Goal: Task Accomplishment & Management: Manage account settings

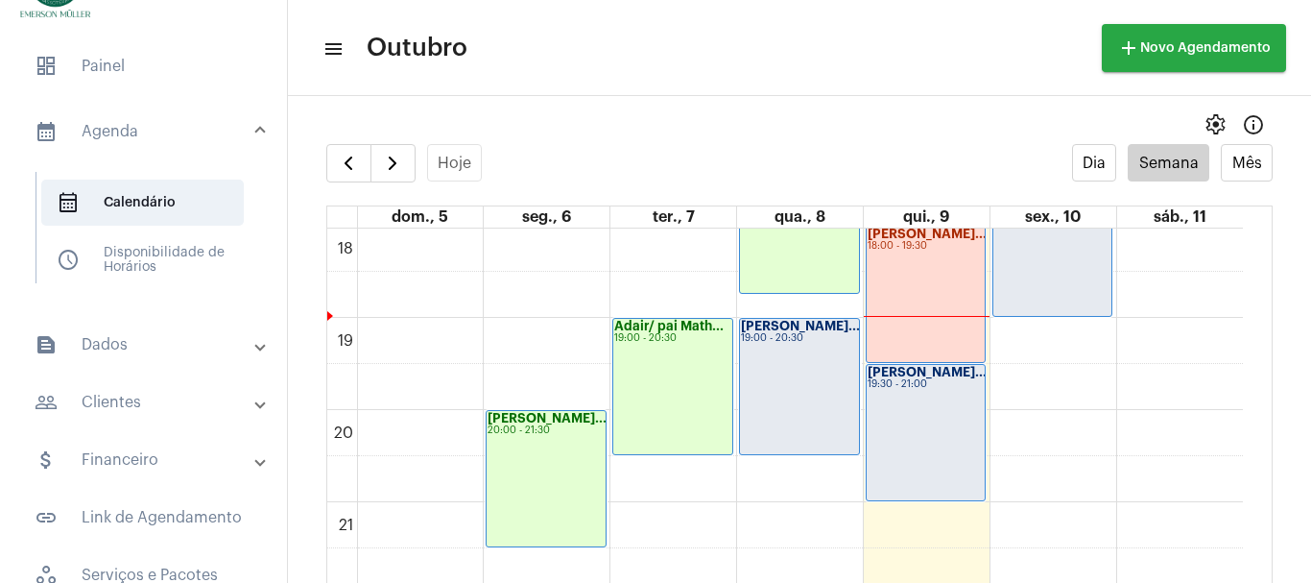
scroll to position [1641, 0]
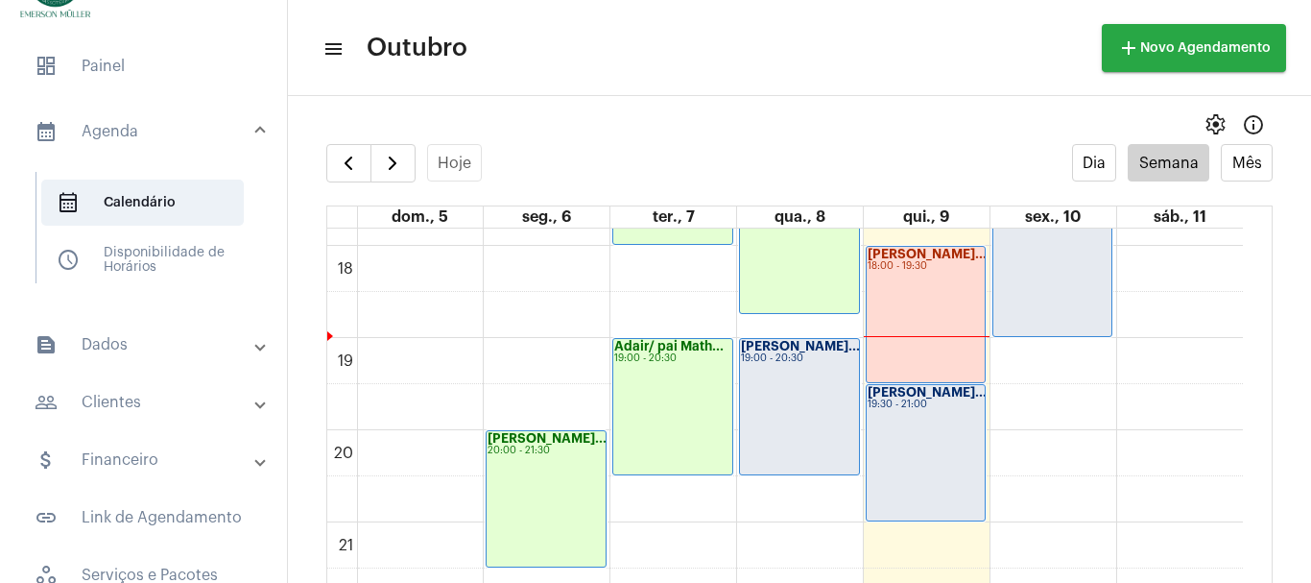
click at [793, 421] on div "[PERSON_NAME]... 19:00 - 20:30" at bounding box center [799, 406] width 119 height 135
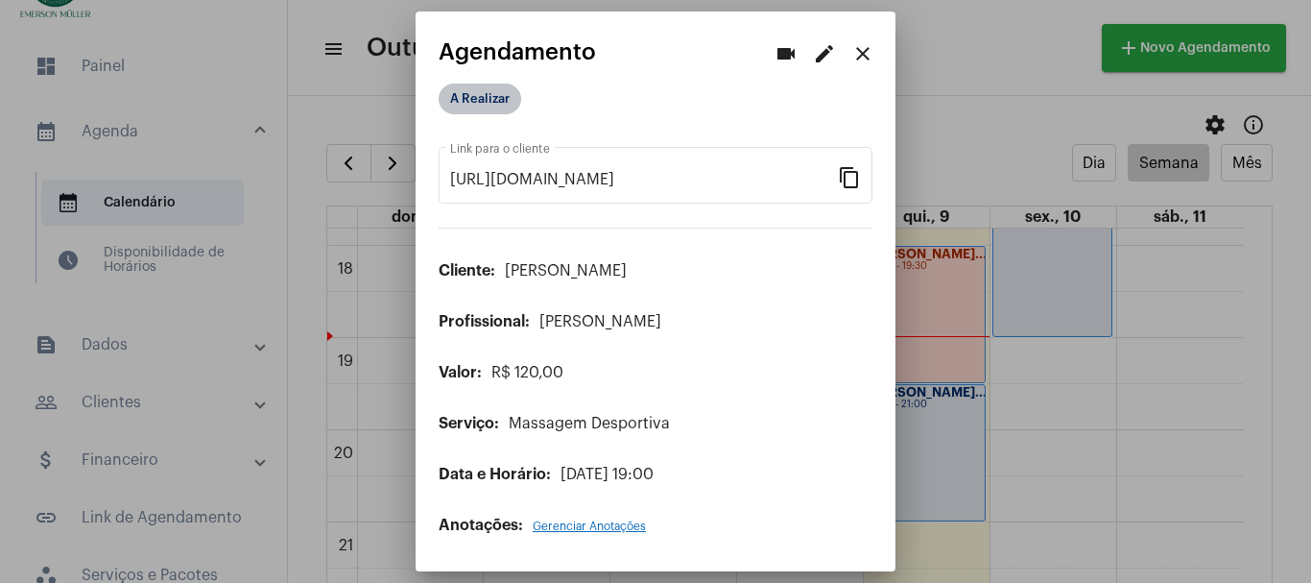
click at [489, 101] on mat-chip "A Realizar" at bounding box center [480, 98] width 83 height 31
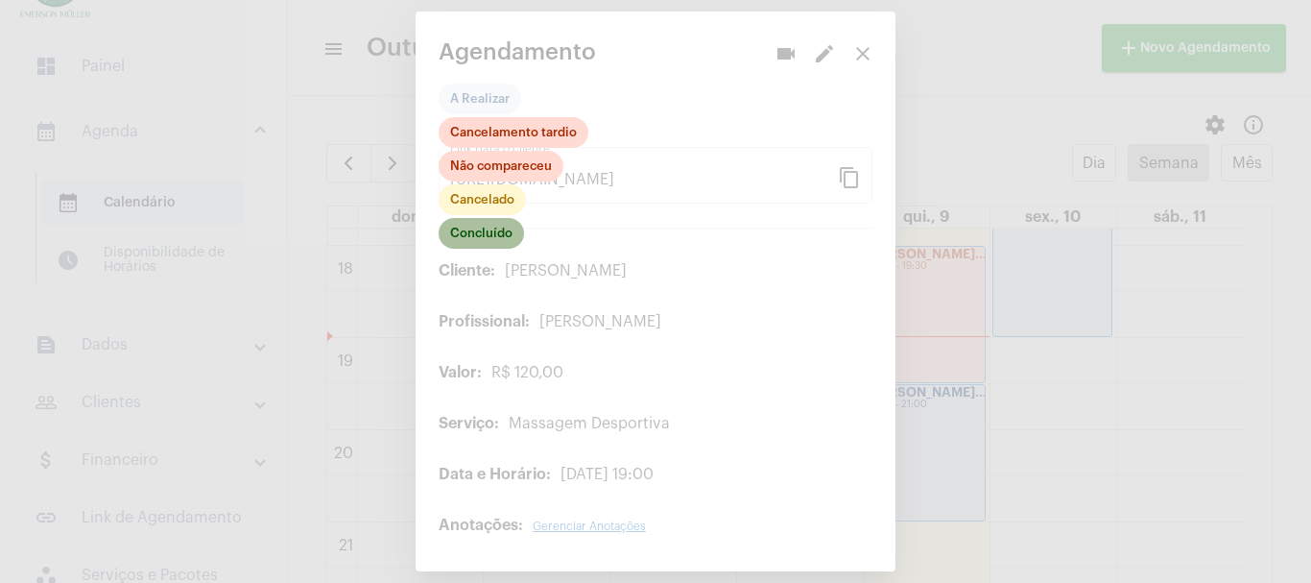
click at [474, 233] on mat-chip "Concluído" at bounding box center [481, 233] width 85 height 31
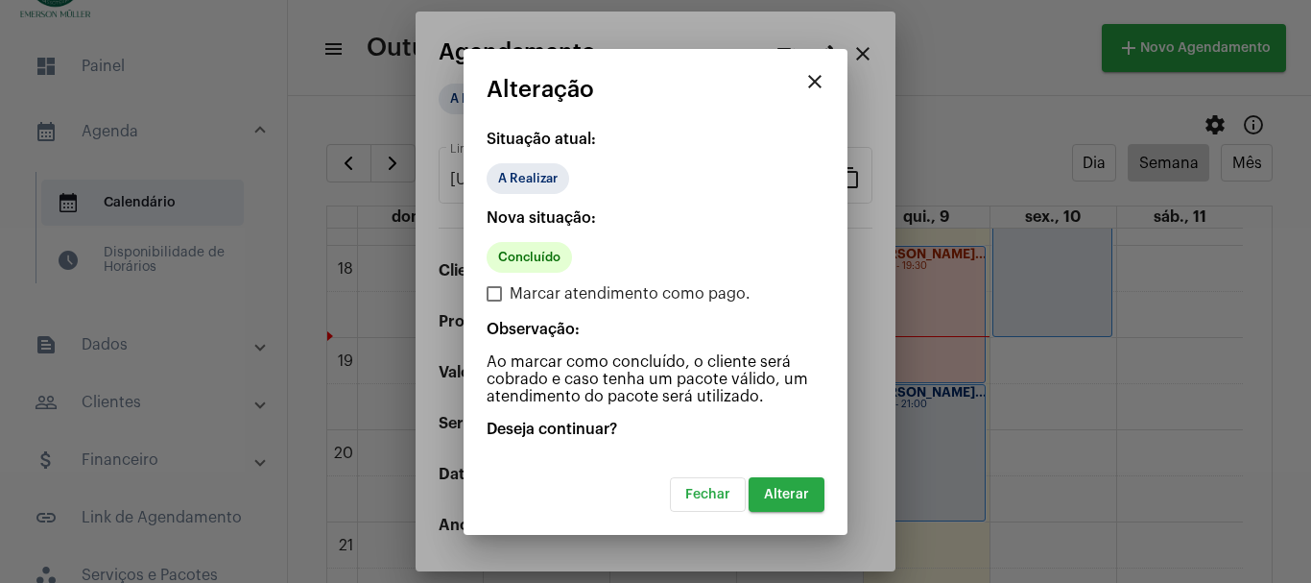
click at [797, 486] on button "Alterar" at bounding box center [787, 494] width 76 height 35
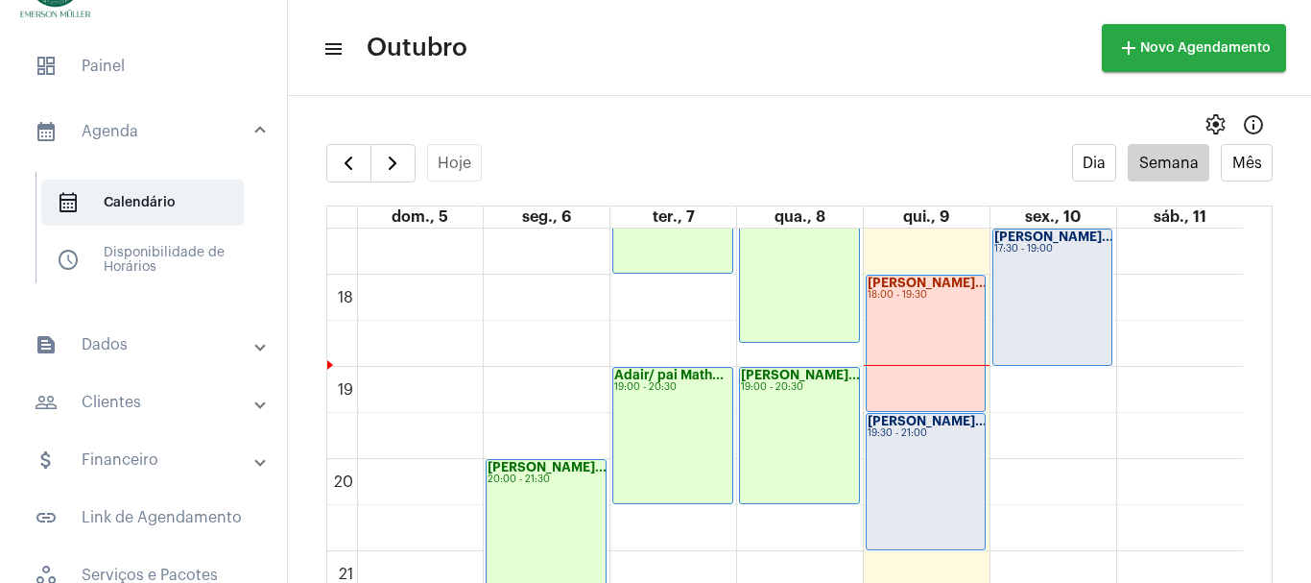
scroll to position [1692, 0]
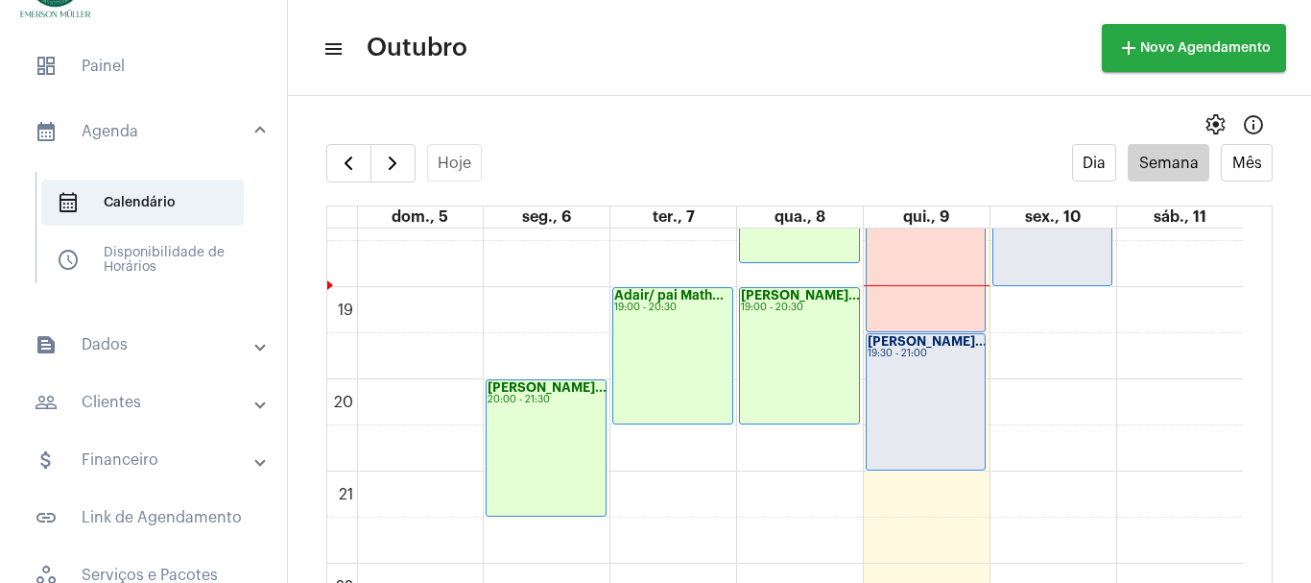
click at [915, 387] on div "[PERSON_NAME]... 19:30 - 21:00" at bounding box center [926, 401] width 119 height 135
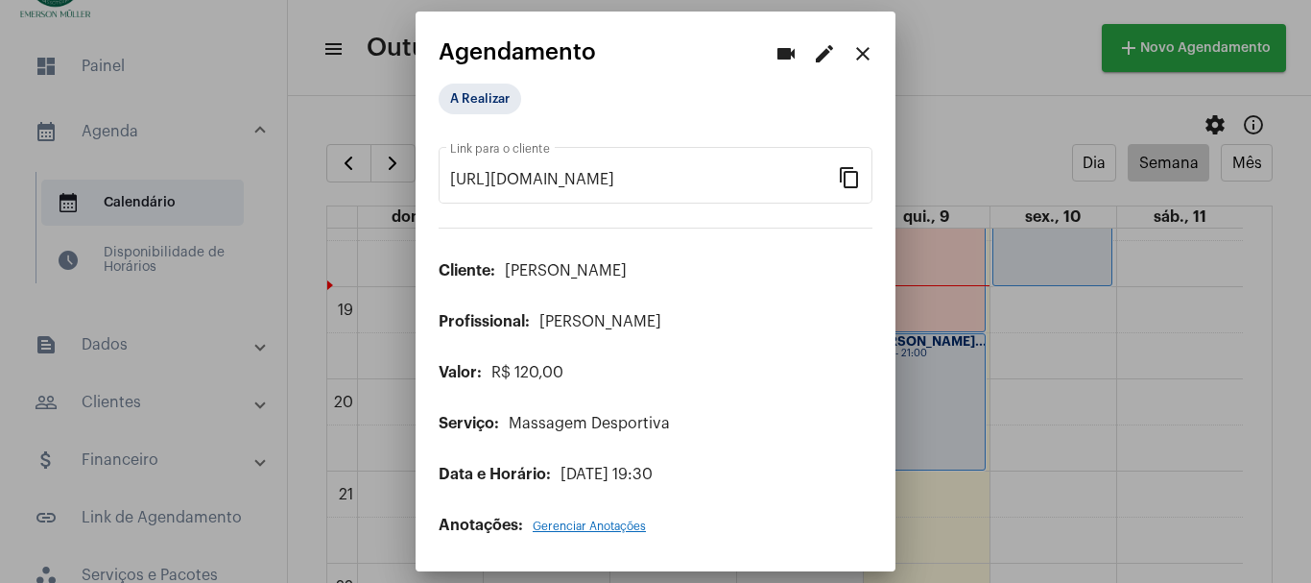
click at [1103, 386] on div at bounding box center [655, 291] width 1311 height 583
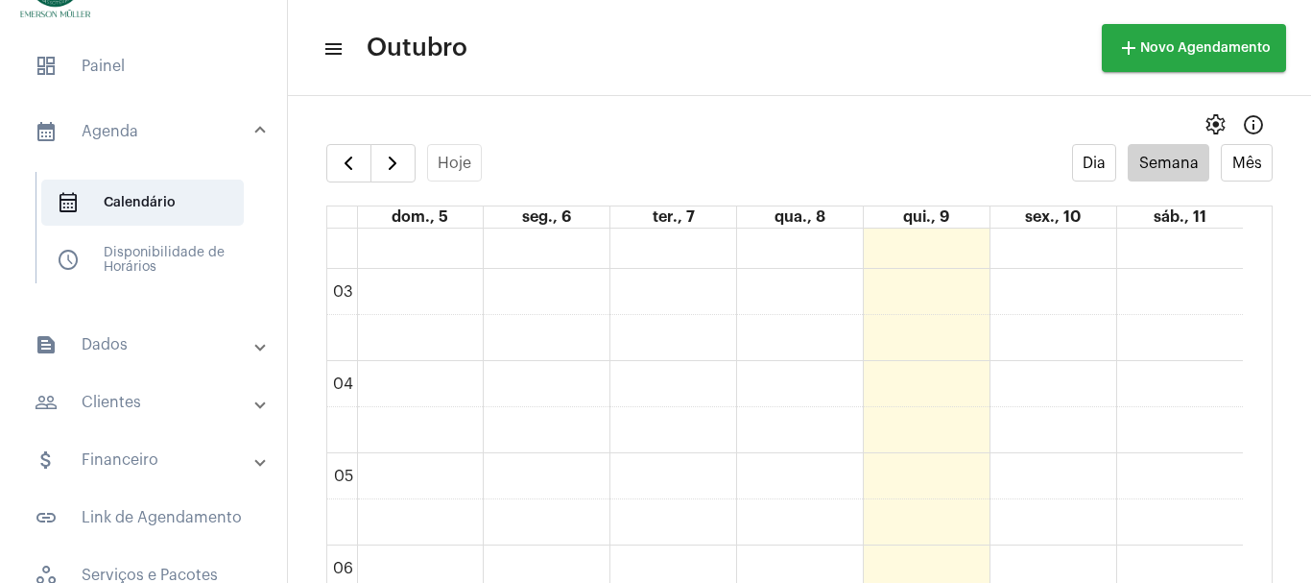
scroll to position [220, 0]
click at [119, 447] on mat-expansion-panel-header "attach_money Financeiro" at bounding box center [149, 460] width 275 height 46
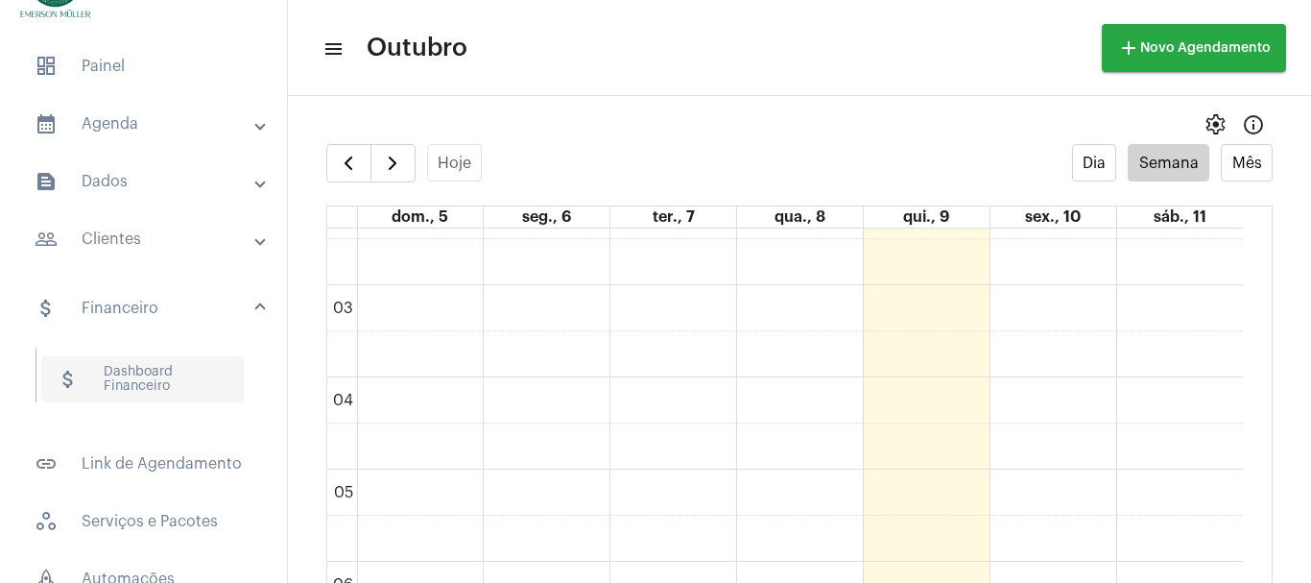
click at [136, 383] on span "attach_money Dashboard Financeiro" at bounding box center [142, 379] width 203 height 46
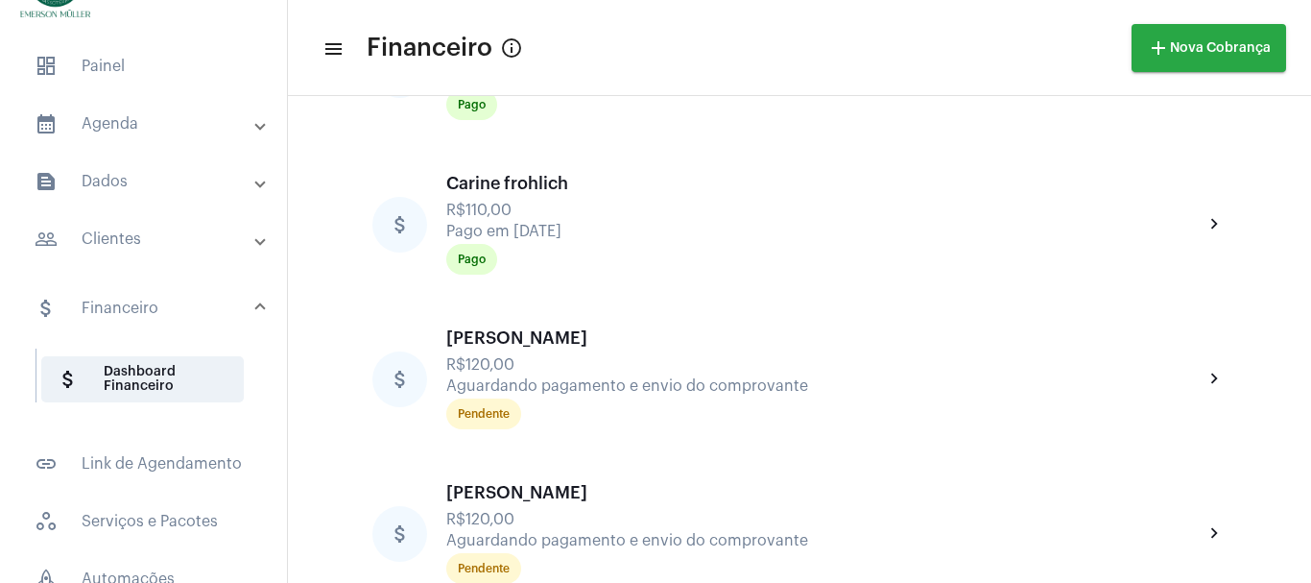
scroll to position [2655, 0]
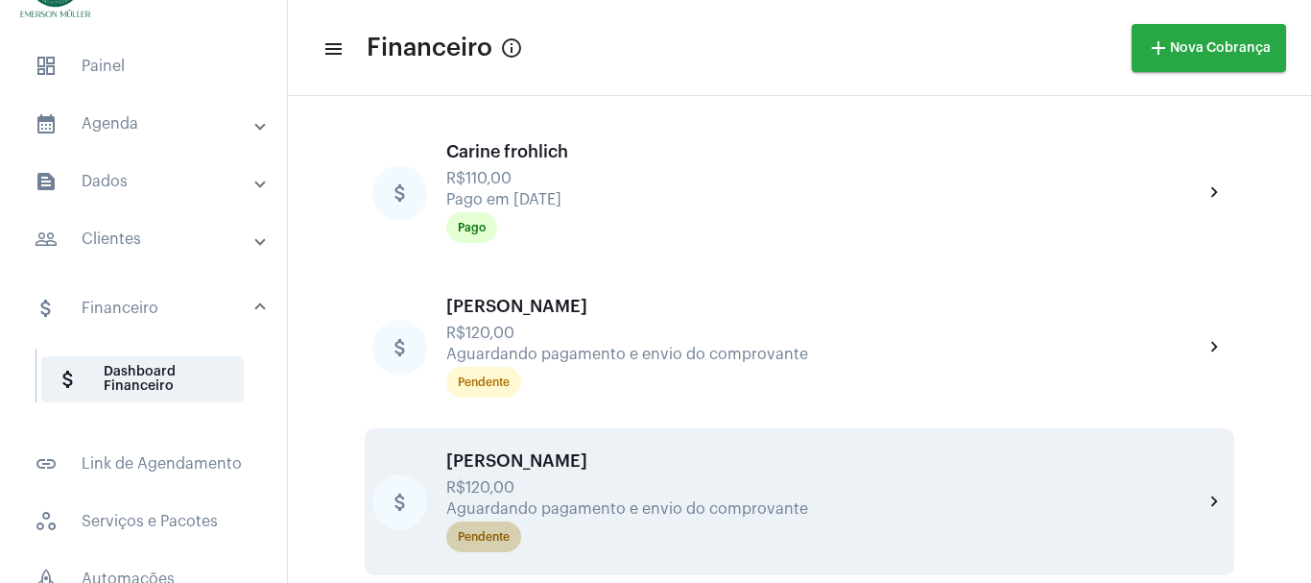
click at [491, 543] on mat-chip "Pendente" at bounding box center [483, 536] width 75 height 31
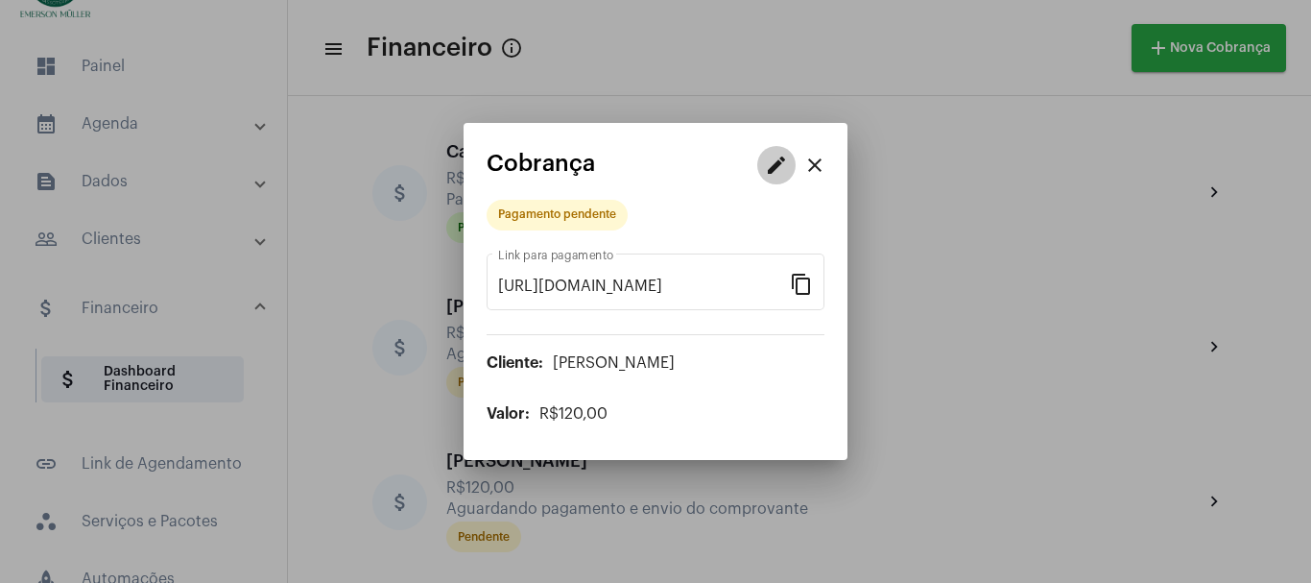
click at [781, 164] on mat-icon "edit" at bounding box center [776, 165] width 23 height 23
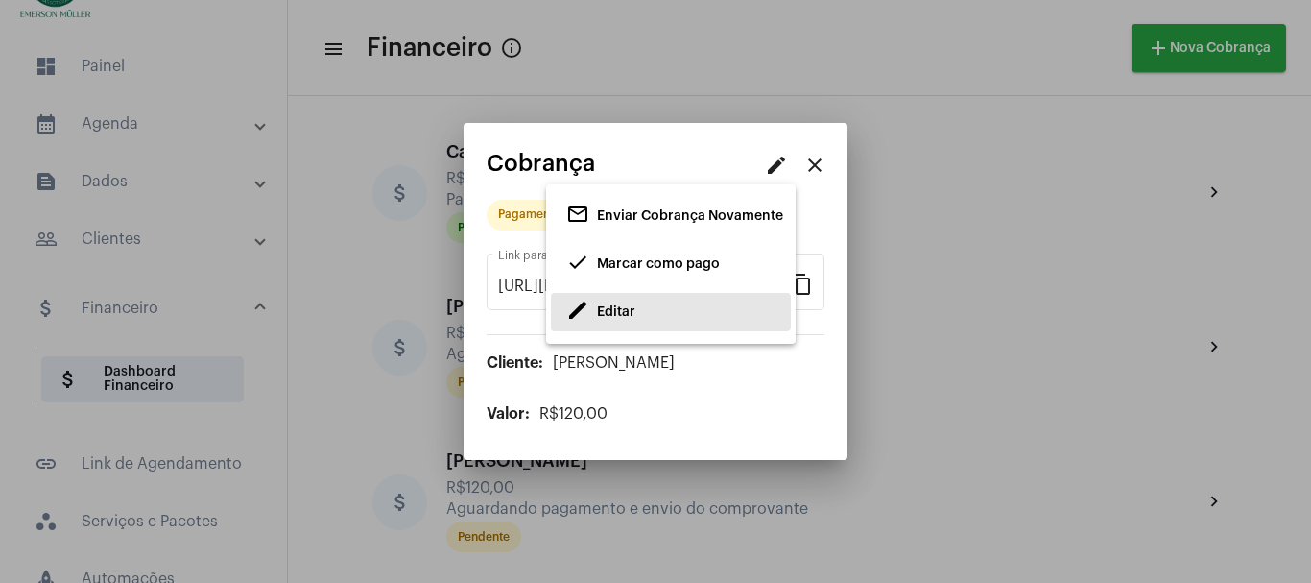
click at [618, 310] on span "Editar" at bounding box center [616, 311] width 38 height 13
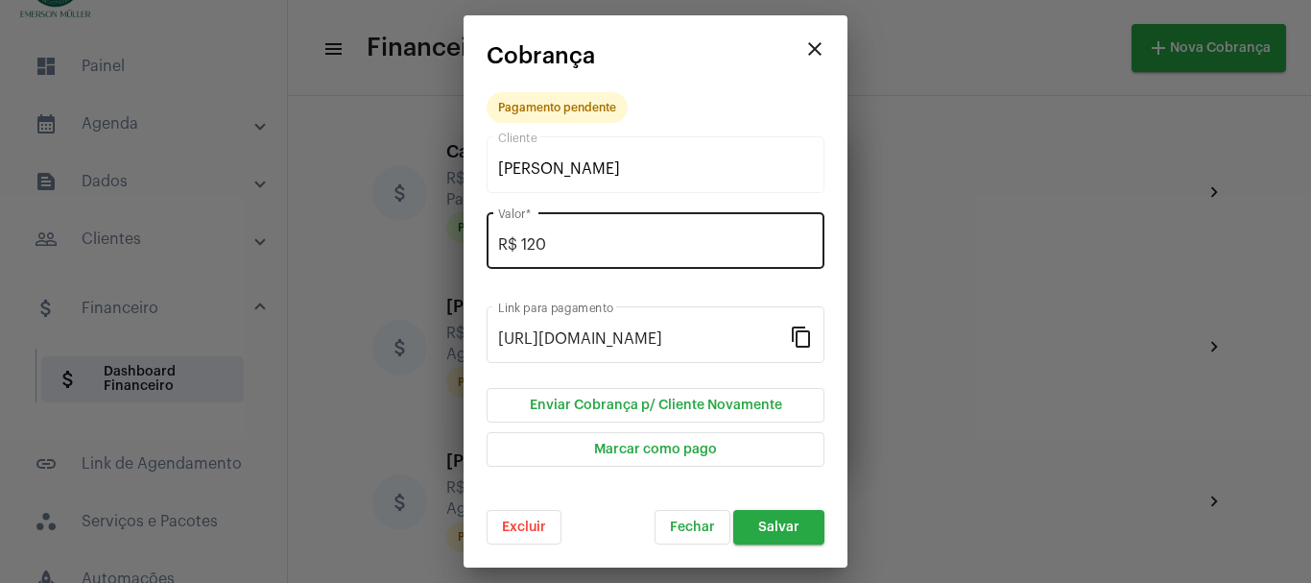
click at [566, 253] on div "R$ 120 Valor *" at bounding box center [655, 238] width 315 height 60
type input "R$ 0"
click at [793, 526] on span "Salvar" at bounding box center [778, 526] width 41 height 13
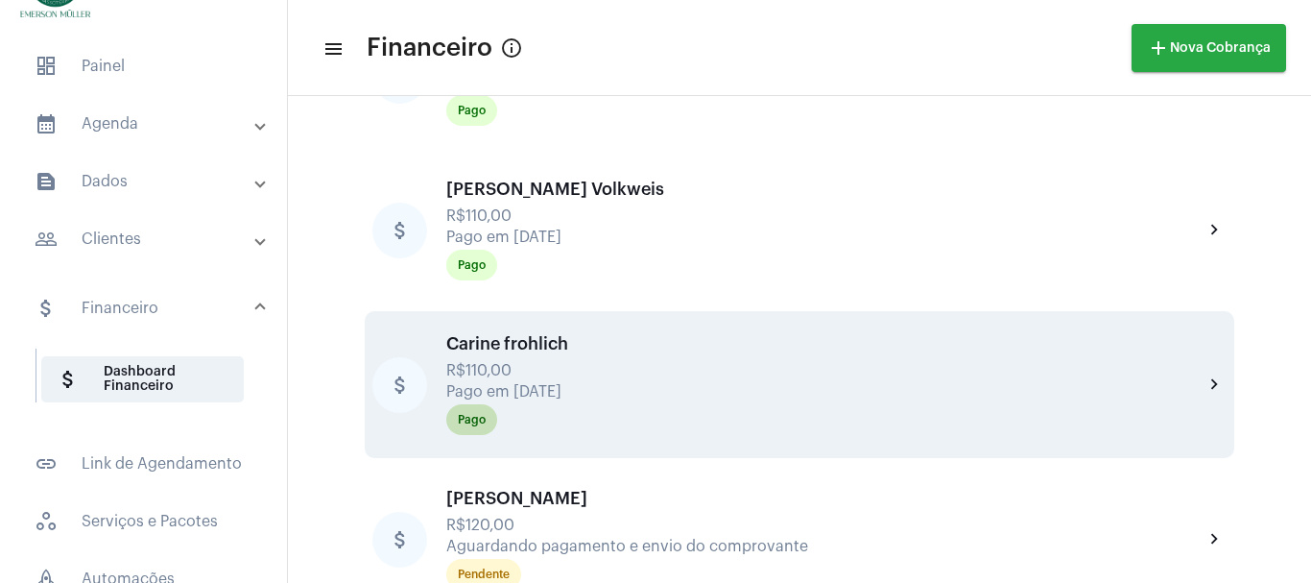
scroll to position [2655, 0]
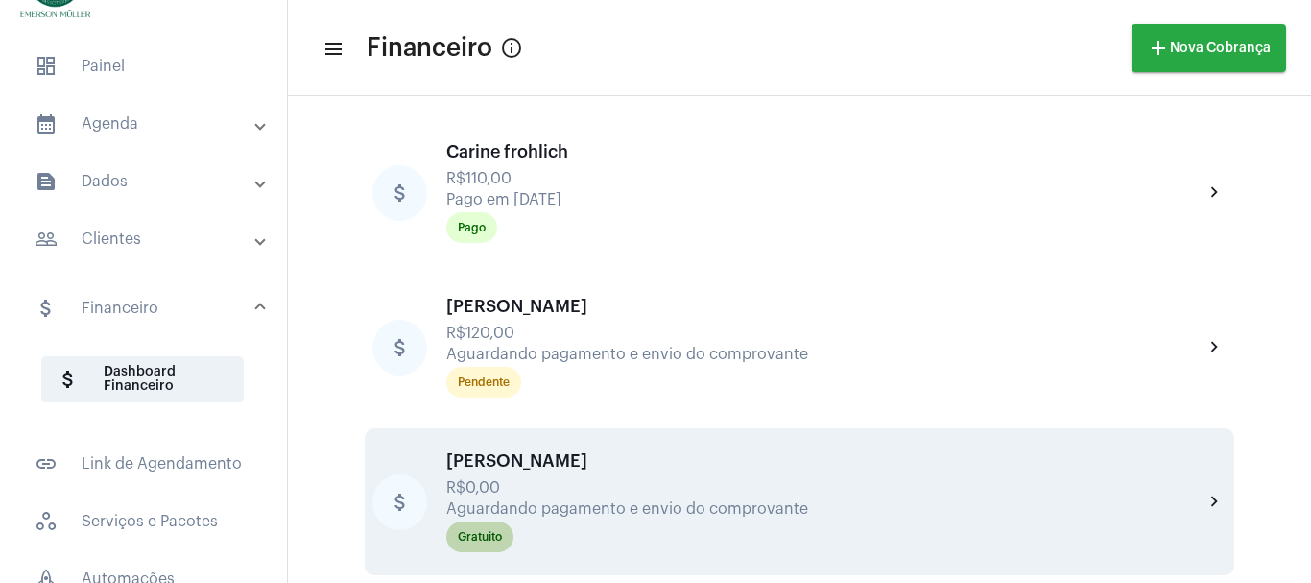
click at [478, 538] on div "Gratuito" at bounding box center [480, 537] width 44 height 12
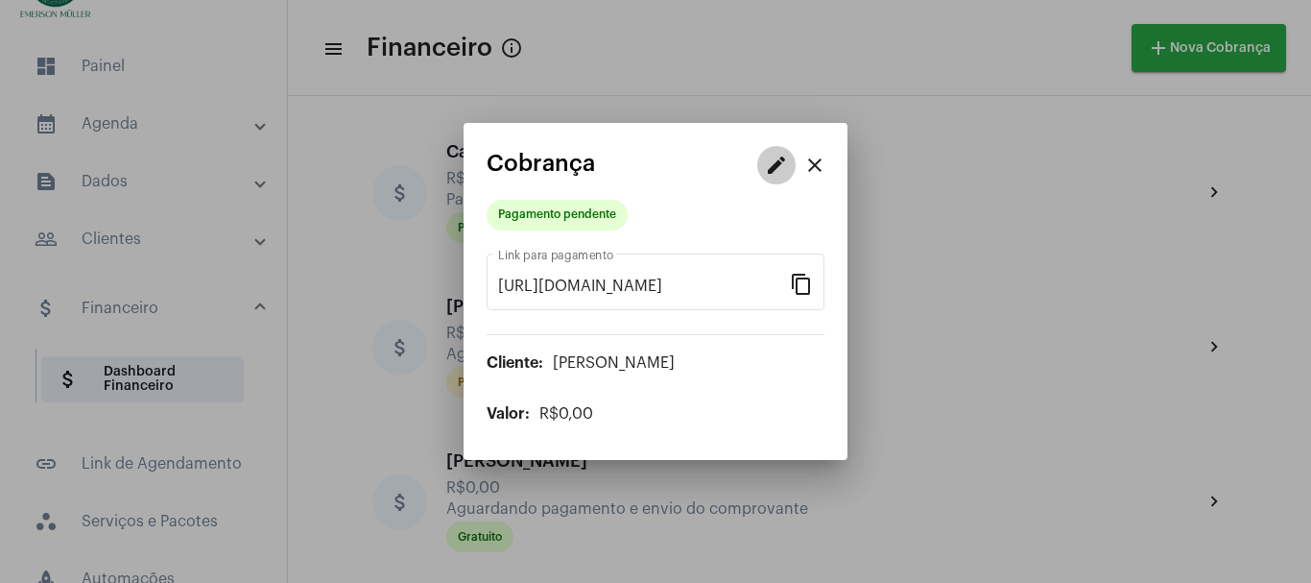
click at [773, 164] on mat-icon "edit" at bounding box center [776, 165] width 23 height 23
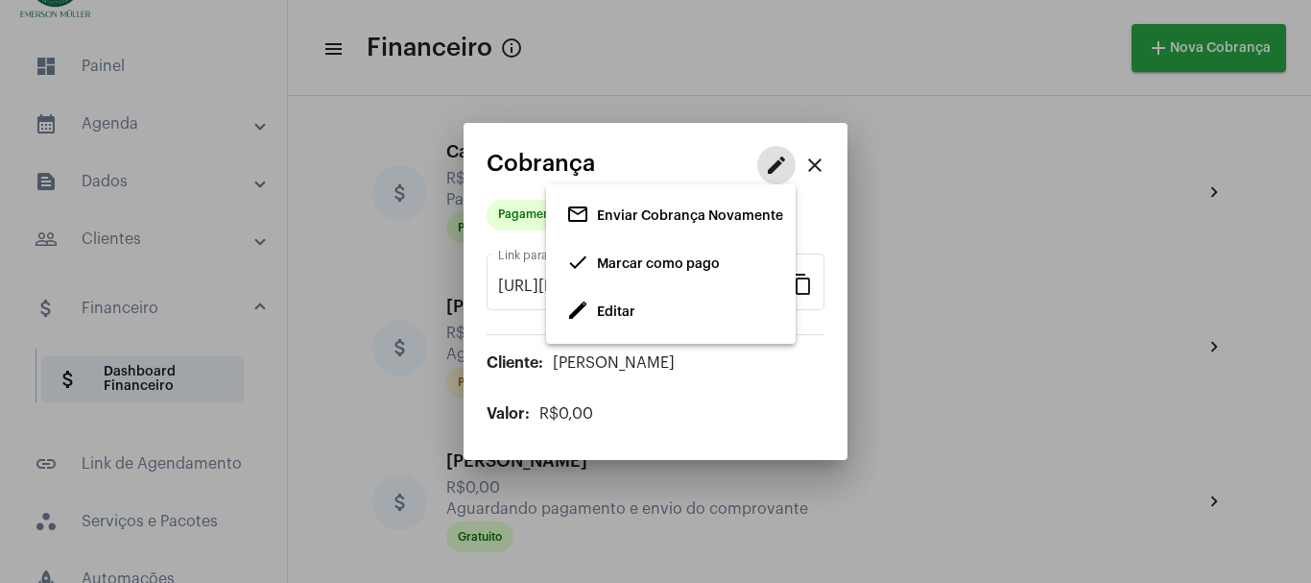
click at [707, 261] on span "Marcar como pago" at bounding box center [658, 263] width 123 height 13
